Goal: Information Seeking & Learning: Learn about a topic

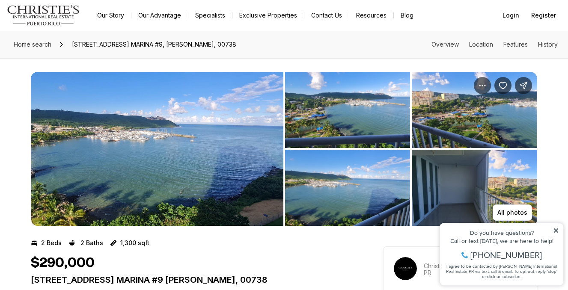
click at [90, 165] on img "View image gallery" at bounding box center [157, 149] width 252 height 154
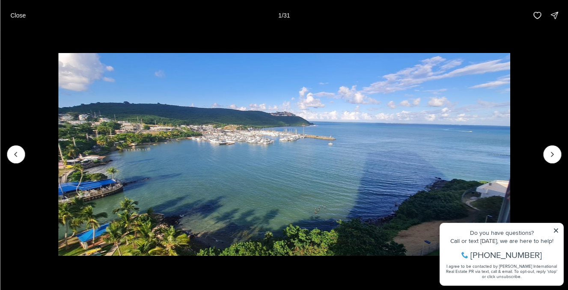
click at [510, 228] on img "1 of 31" at bounding box center [283, 154] width 451 height 203
click at [553, 151] on icon "Next slide" at bounding box center [552, 154] width 9 height 9
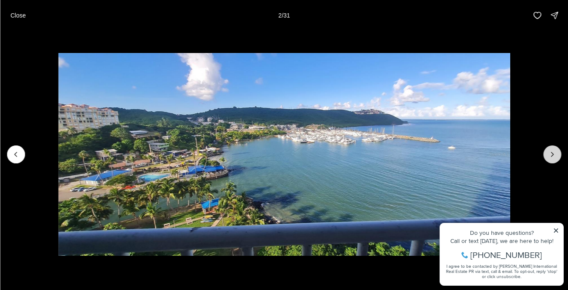
click at [553, 151] on icon "Next slide" at bounding box center [552, 154] width 9 height 9
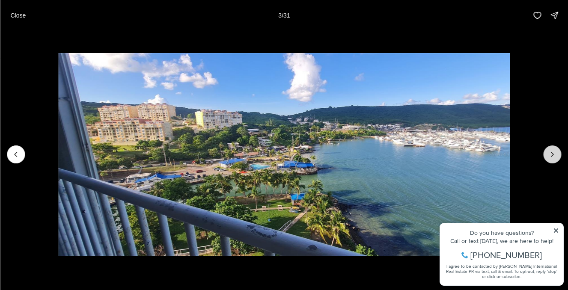
click at [553, 151] on icon "Next slide" at bounding box center [552, 154] width 9 height 9
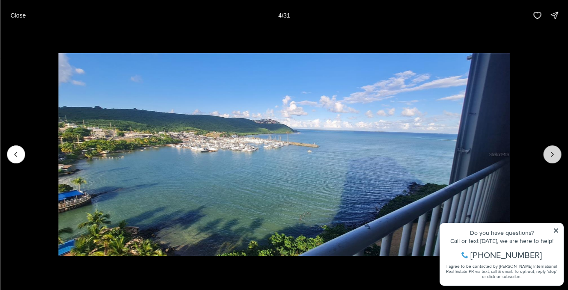
click at [553, 151] on icon "Next slide" at bounding box center [552, 154] width 9 height 9
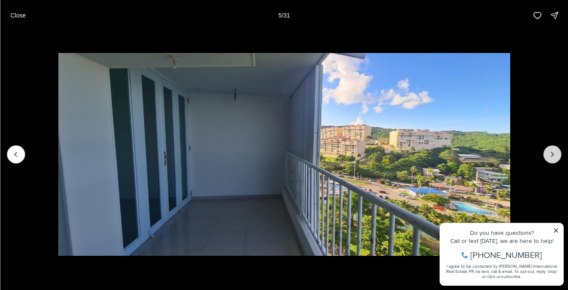
click at [553, 151] on icon "Next slide" at bounding box center [552, 154] width 9 height 9
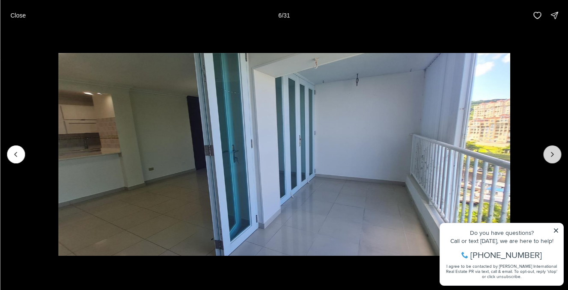
click at [553, 151] on icon "Next slide" at bounding box center [552, 154] width 9 height 9
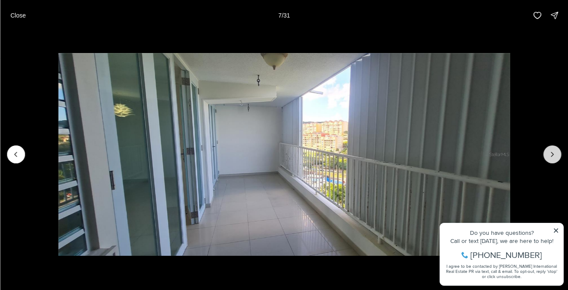
click at [553, 151] on icon "Next slide" at bounding box center [552, 154] width 9 height 9
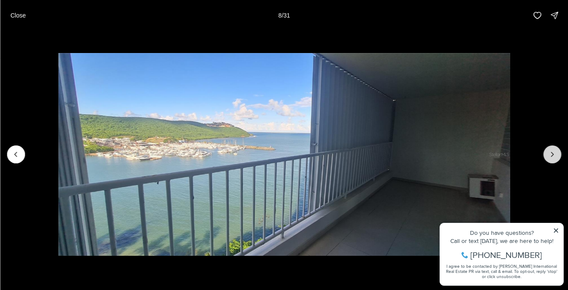
click at [553, 151] on icon "Next slide" at bounding box center [552, 154] width 9 height 9
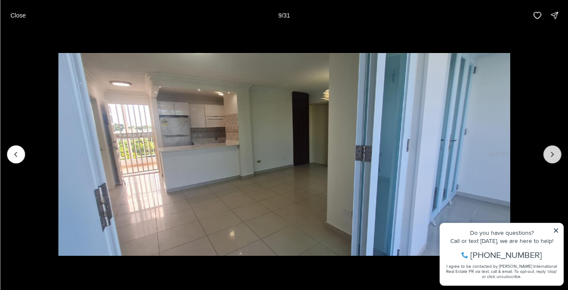
click at [553, 151] on icon "Next slide" at bounding box center [552, 154] width 9 height 9
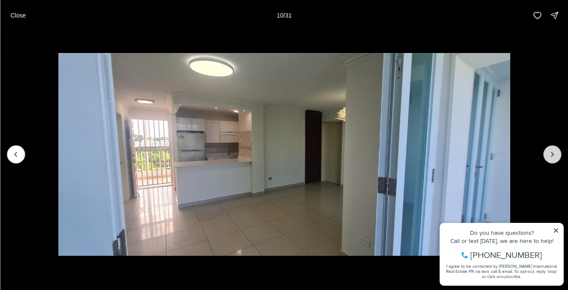
click at [553, 151] on icon "Next slide" at bounding box center [552, 154] width 9 height 9
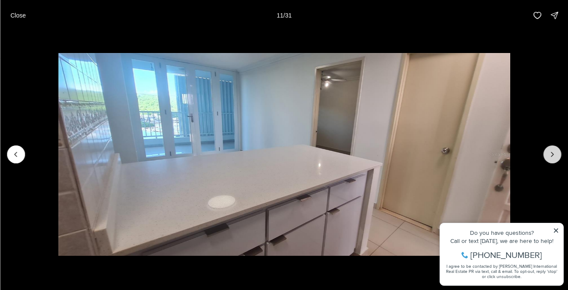
click at [553, 151] on icon "Next slide" at bounding box center [552, 154] width 9 height 9
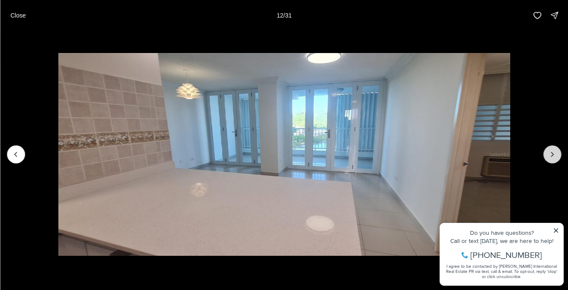
click at [553, 151] on icon "Next slide" at bounding box center [552, 154] width 9 height 9
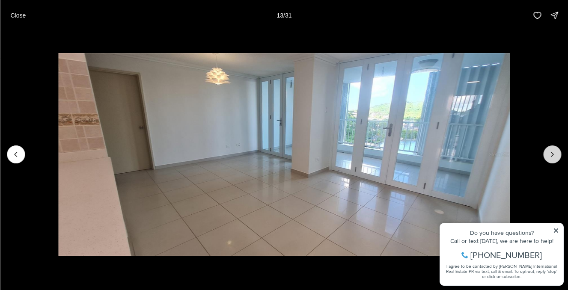
click at [553, 151] on icon "Next slide" at bounding box center [552, 154] width 9 height 9
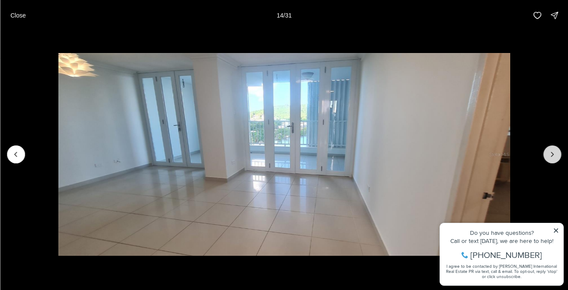
click at [553, 151] on icon "Next slide" at bounding box center [552, 154] width 9 height 9
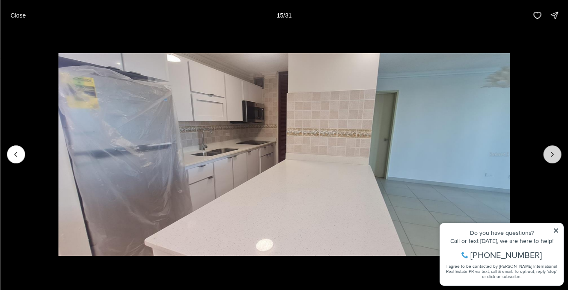
click at [553, 151] on icon "Next slide" at bounding box center [552, 154] width 9 height 9
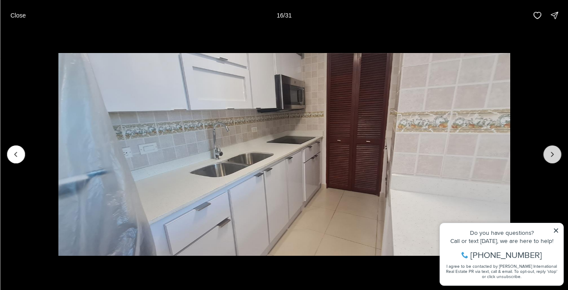
click at [553, 151] on icon "Next slide" at bounding box center [552, 154] width 9 height 9
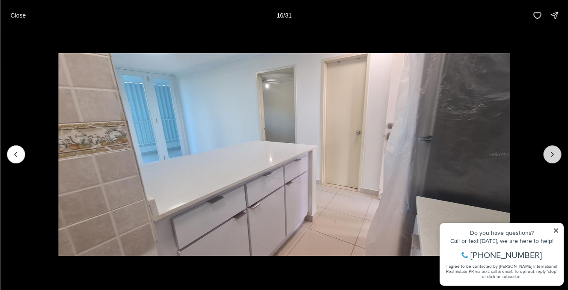
click at [553, 151] on icon "Next slide" at bounding box center [552, 154] width 9 height 9
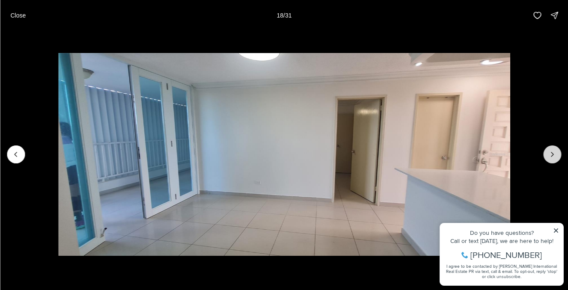
click at [553, 151] on icon "Next slide" at bounding box center [552, 154] width 9 height 9
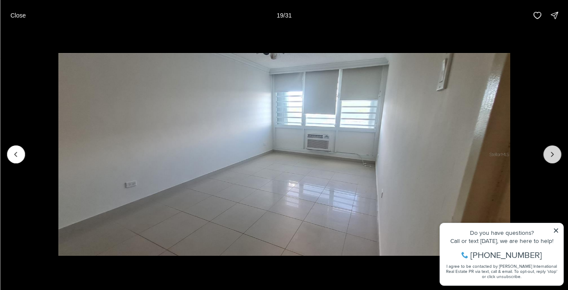
click at [553, 151] on icon "Next slide" at bounding box center [552, 154] width 9 height 9
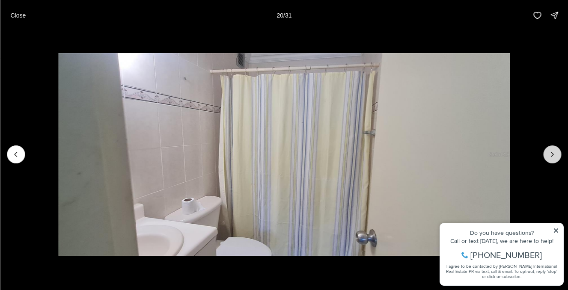
click at [553, 151] on icon "Next slide" at bounding box center [552, 154] width 9 height 9
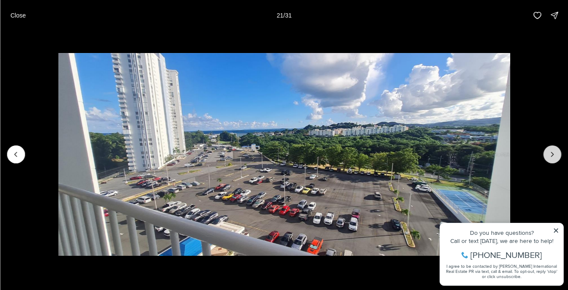
click at [553, 151] on icon "Next slide" at bounding box center [552, 154] width 9 height 9
